Goal: Navigation & Orientation: Find specific page/section

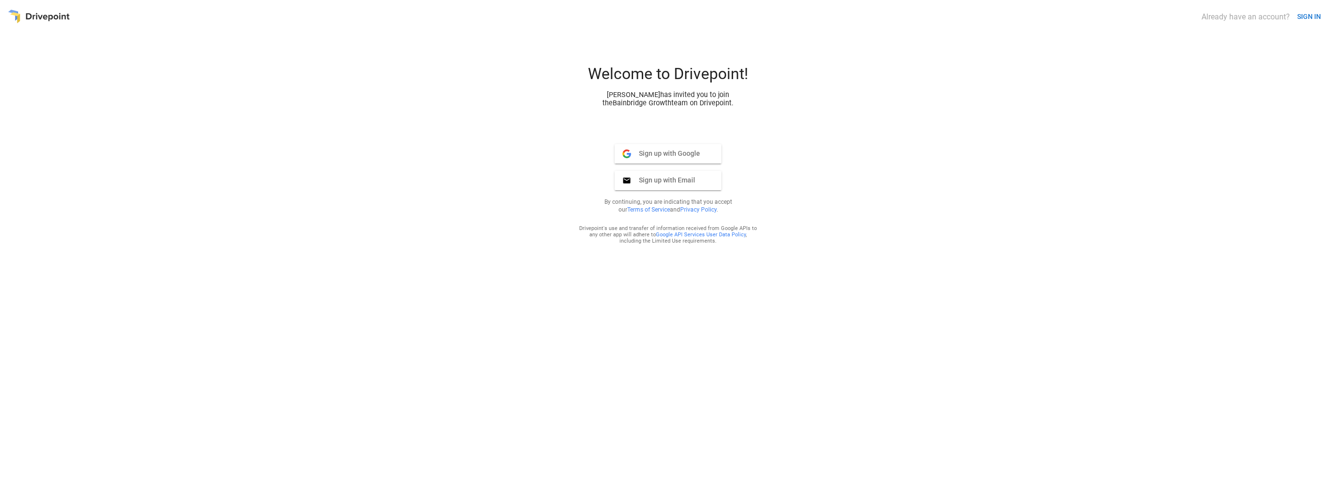
click at [1312, 21] on button "SIGN IN" at bounding box center [1309, 17] width 32 height 18
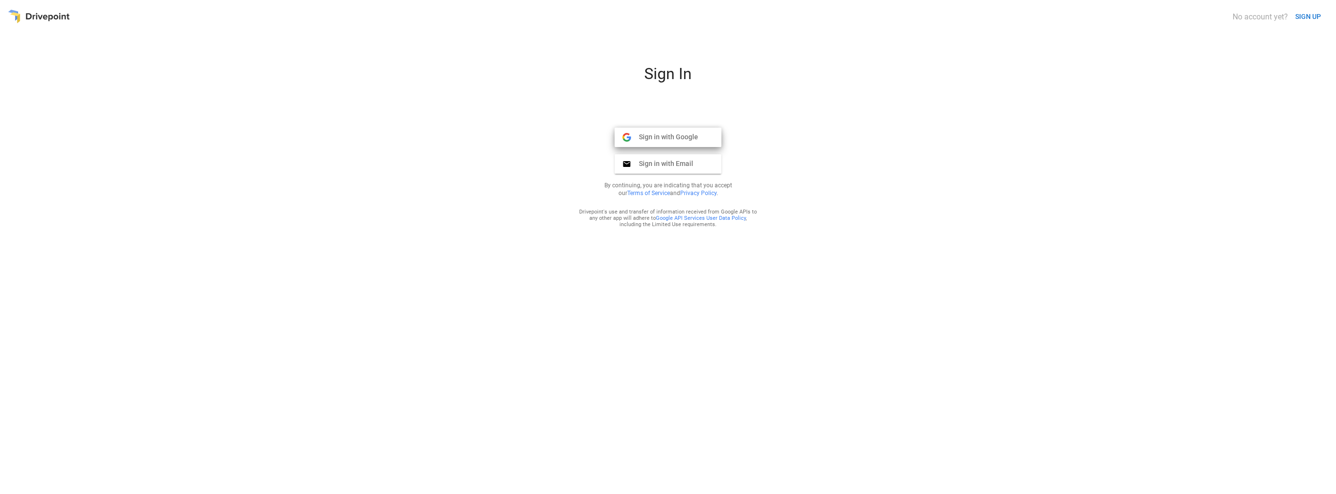
click at [692, 133] on span "Sign in with Google" at bounding box center [664, 137] width 67 height 9
drag, startPoint x: 999, startPoint y: 196, endPoint x: 878, endPoint y: 229, distance: 125.9
click at [999, 196] on div "Sign In Sign in with Google Google Sign in with Email Email By continuing, you …" at bounding box center [668, 276] width 1320 height 422
click at [681, 139] on span "Sign in with Google" at bounding box center [664, 137] width 67 height 9
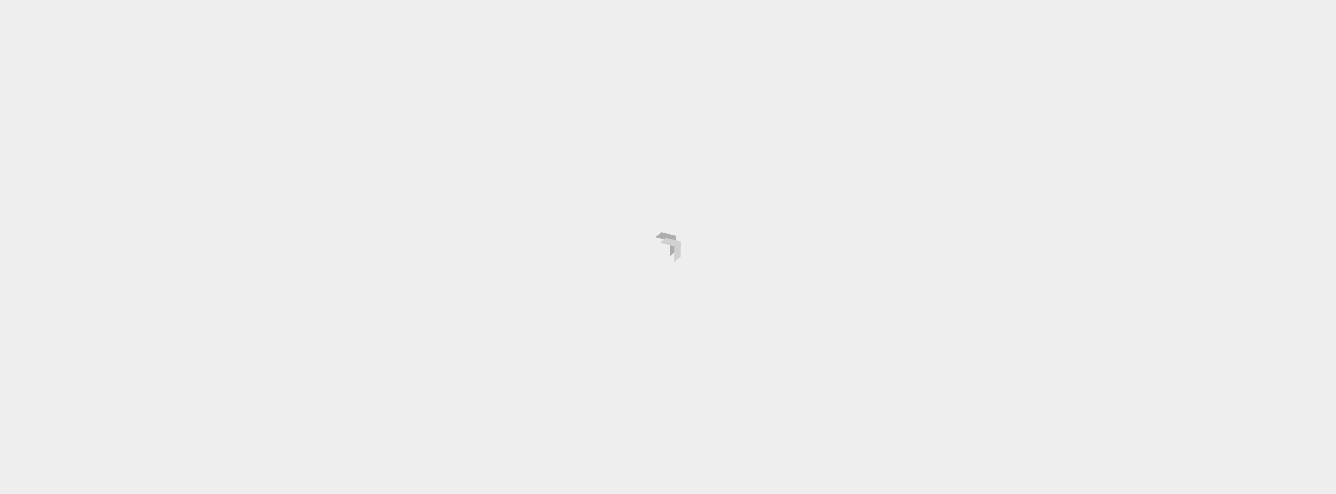
drag, startPoint x: 589, startPoint y: 209, endPoint x: 574, endPoint y: 203, distance: 16.0
click at [589, 209] on div at bounding box center [668, 247] width 1336 height 494
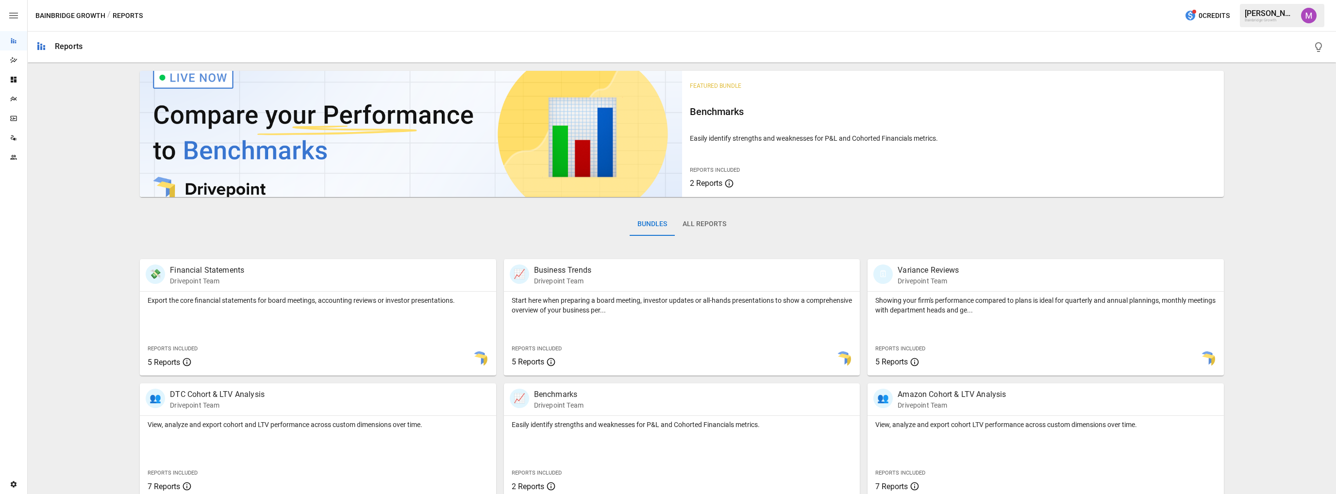
click at [1314, 22] on button "button" at bounding box center [1308, 15] width 27 height 27
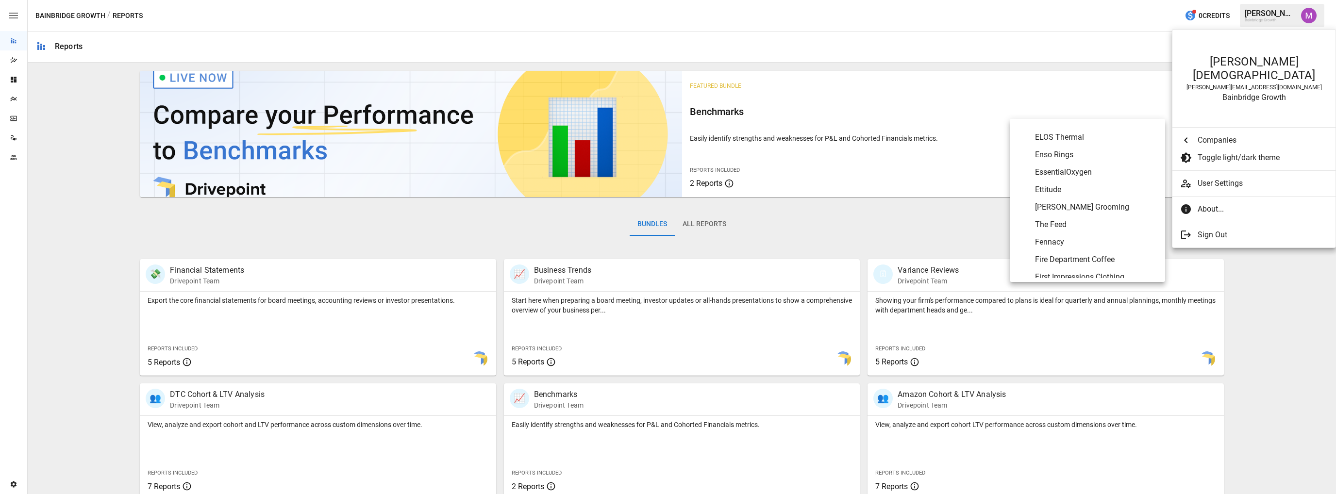
scroll to position [1329, 0]
click at [1068, 201] on span "Earthbreeze" at bounding box center [1096, 201] width 122 height 12
